Goal: Use online tool/utility: Use online tool/utility

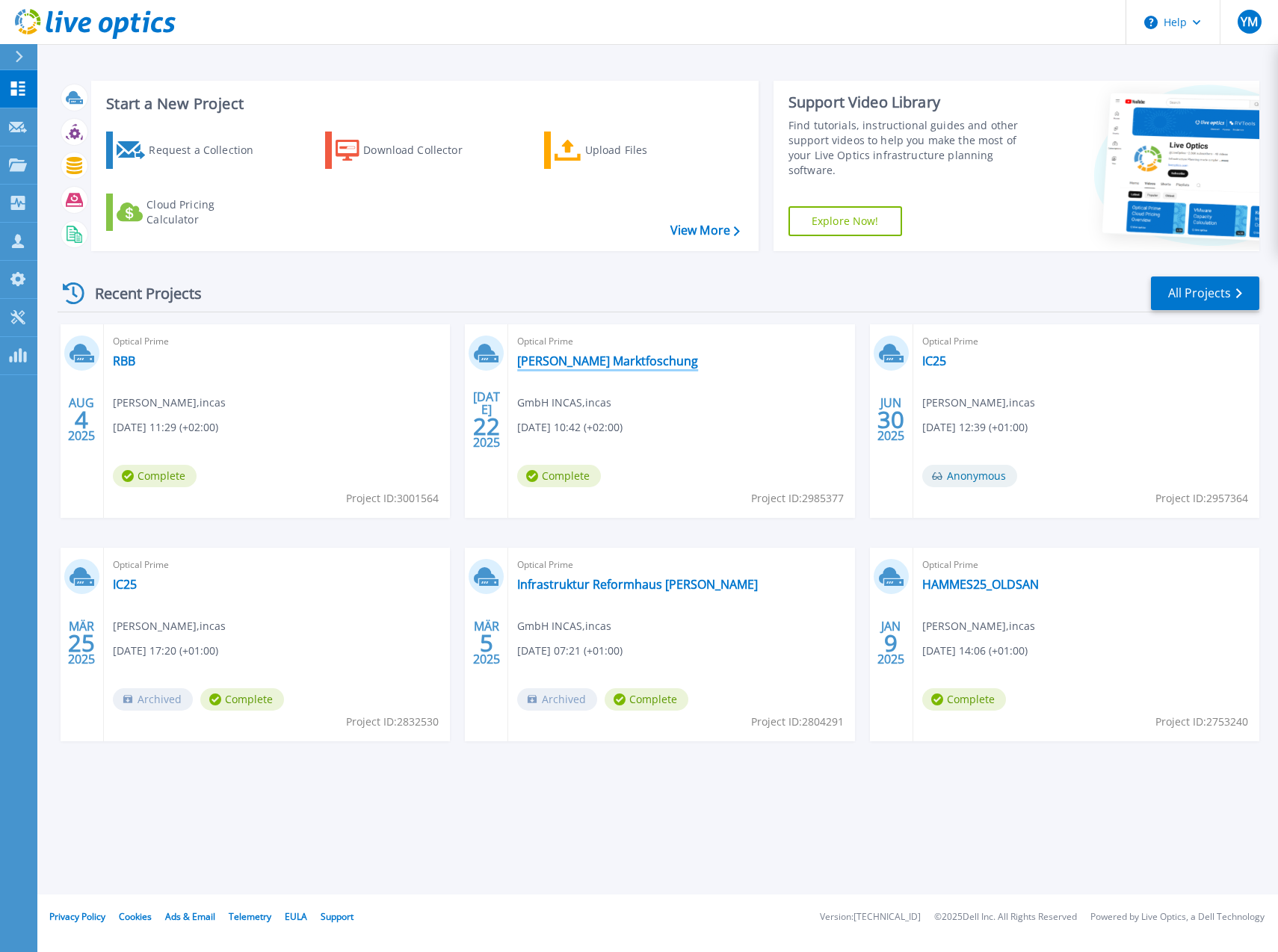
click at [597, 356] on link "[PERSON_NAME] Marktfoschung" at bounding box center [608, 361] width 181 height 15
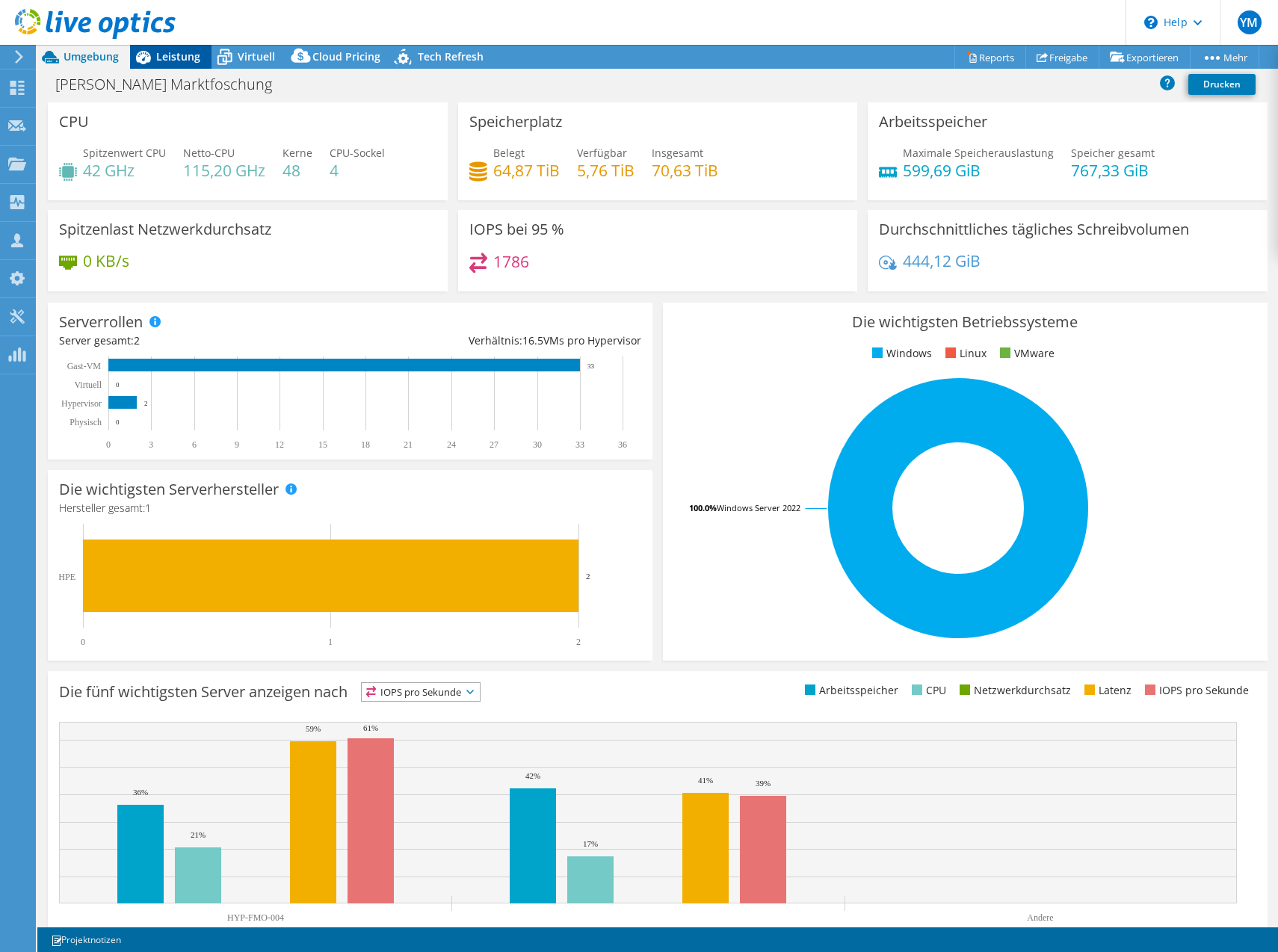
select select "EUFrankfurt"
select select "EUR"
radio input "true"
radio input "false"
click at [266, 50] on span "Virtuell" at bounding box center [256, 56] width 37 height 14
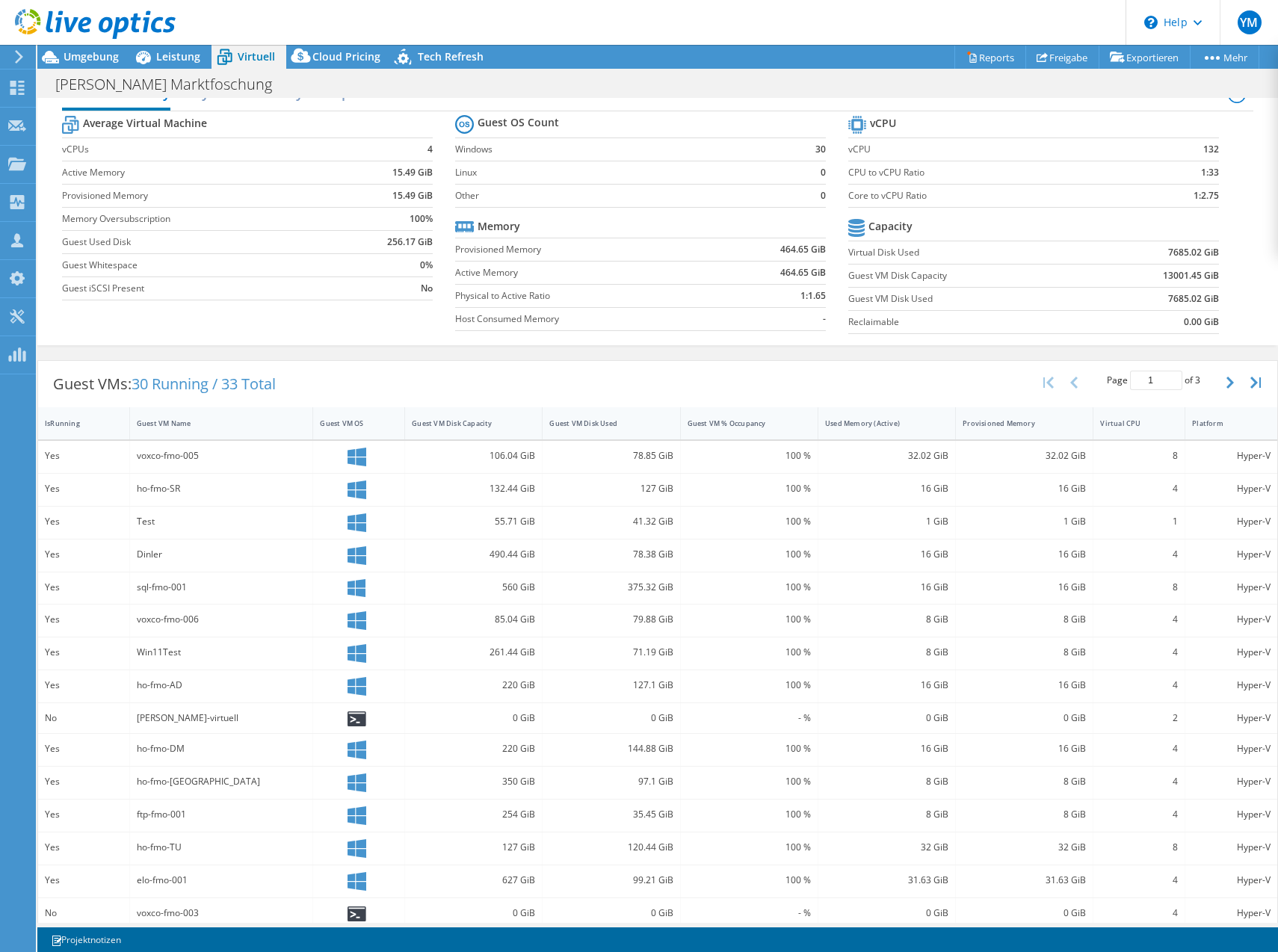
scroll to position [45, 0]
